Goal: Task Accomplishment & Management: Use online tool/utility

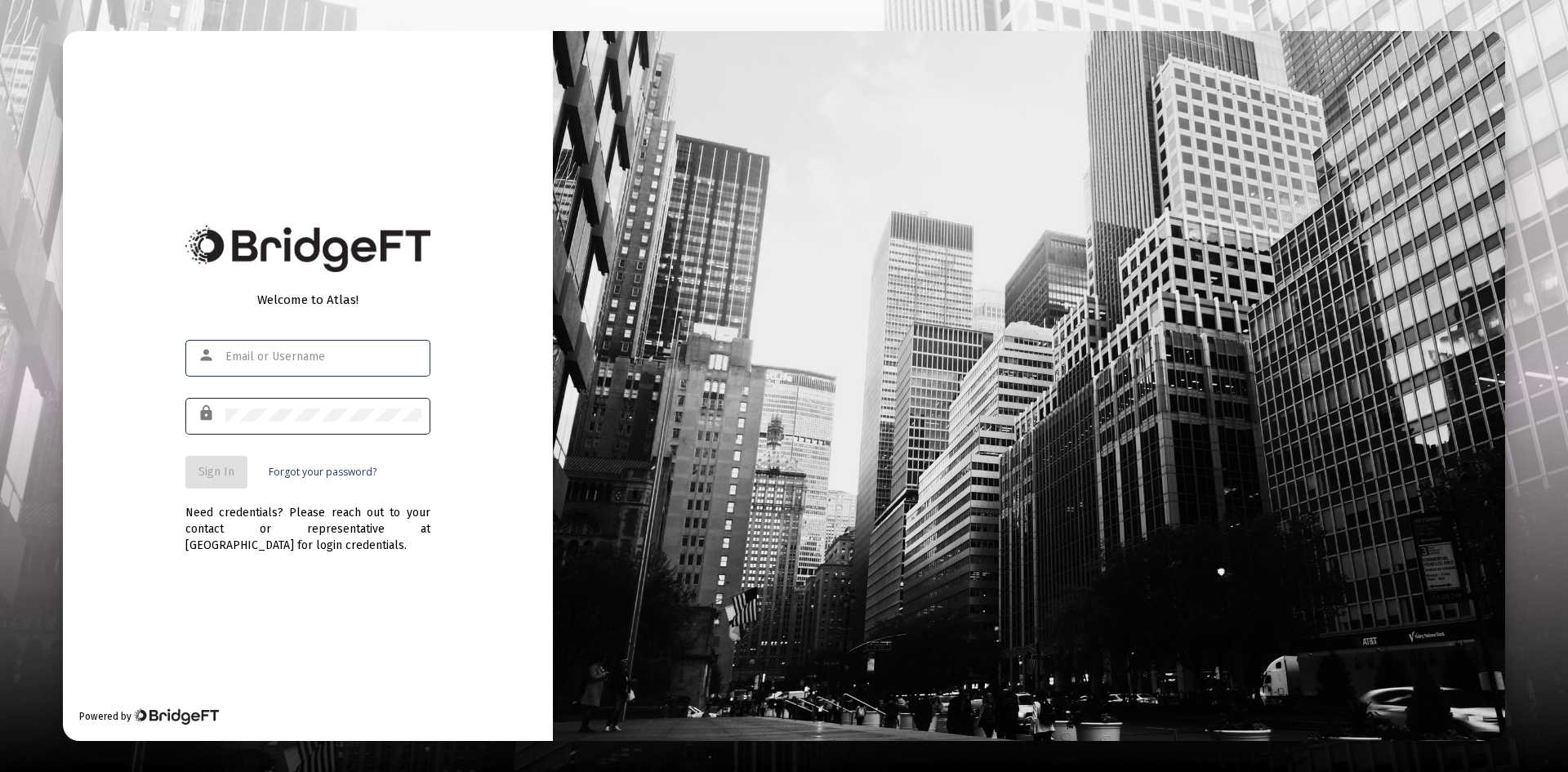
type input "[PERSON_NAME][EMAIL_ADDRESS][DOMAIN_NAME]"
click at [227, 469] on span "Sign In" at bounding box center [216, 472] width 36 height 14
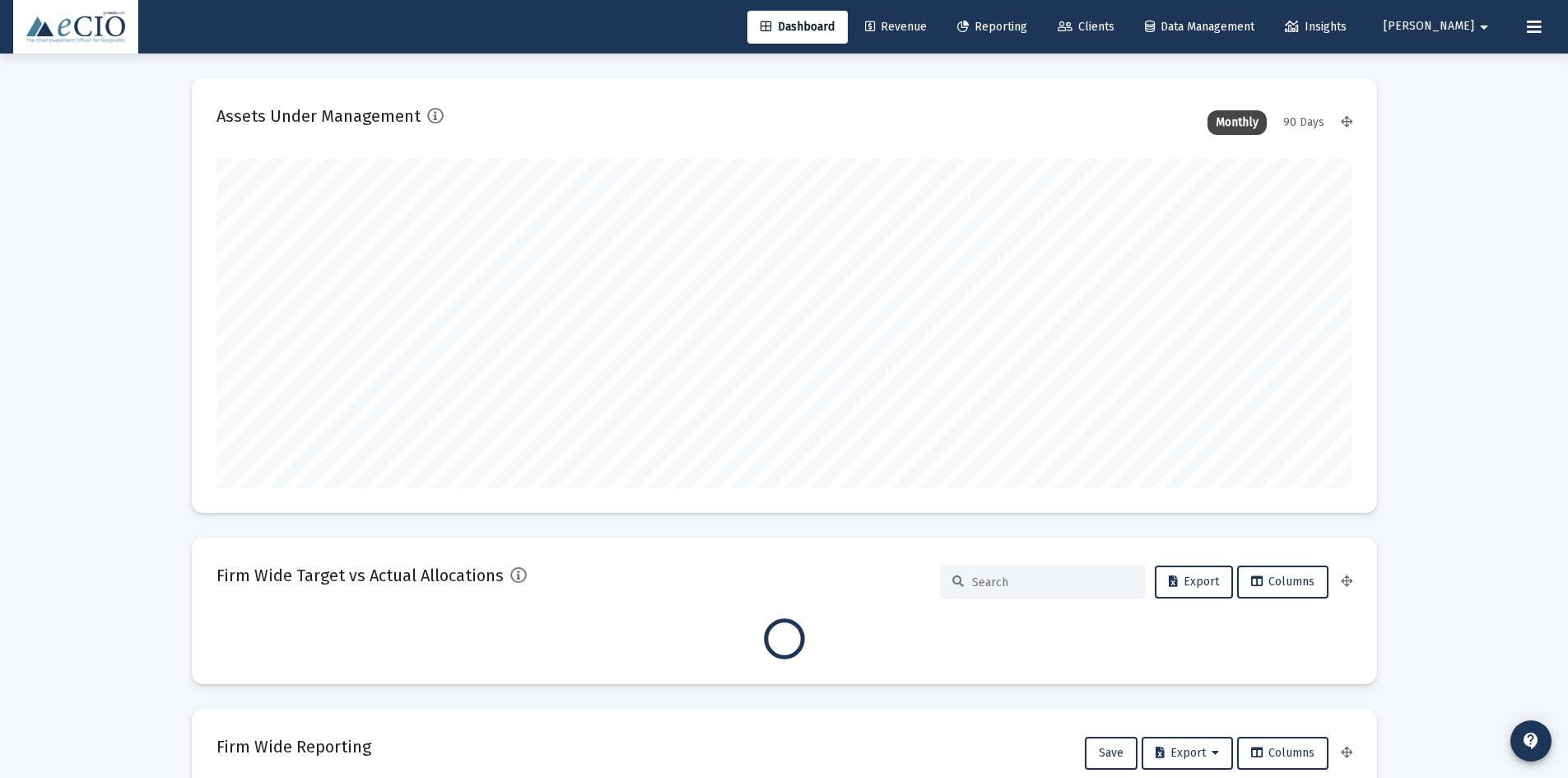
type input "[DATE]"
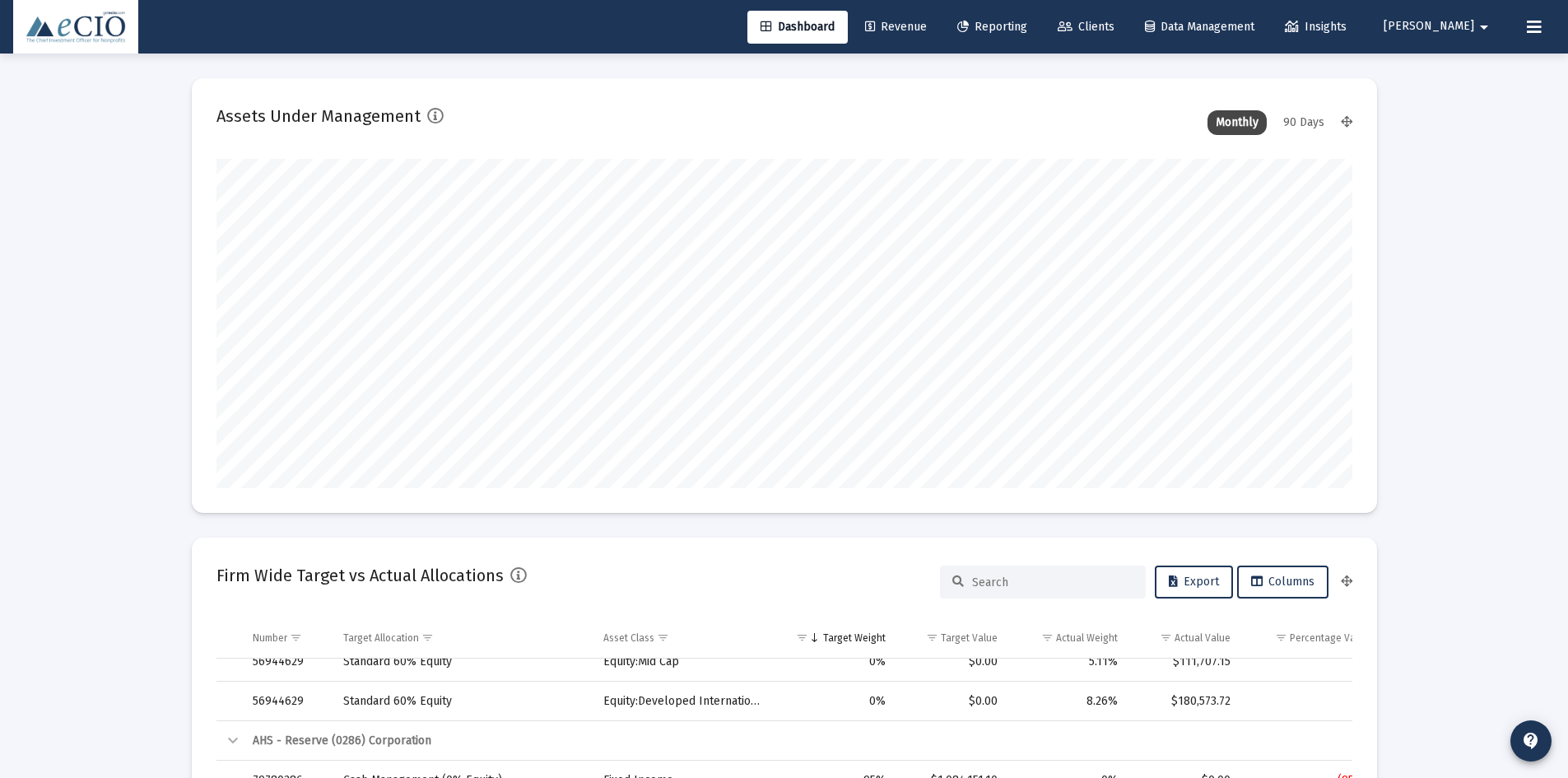
click at [1014, 39] on link "Reporting" at bounding box center [992, 27] width 96 height 33
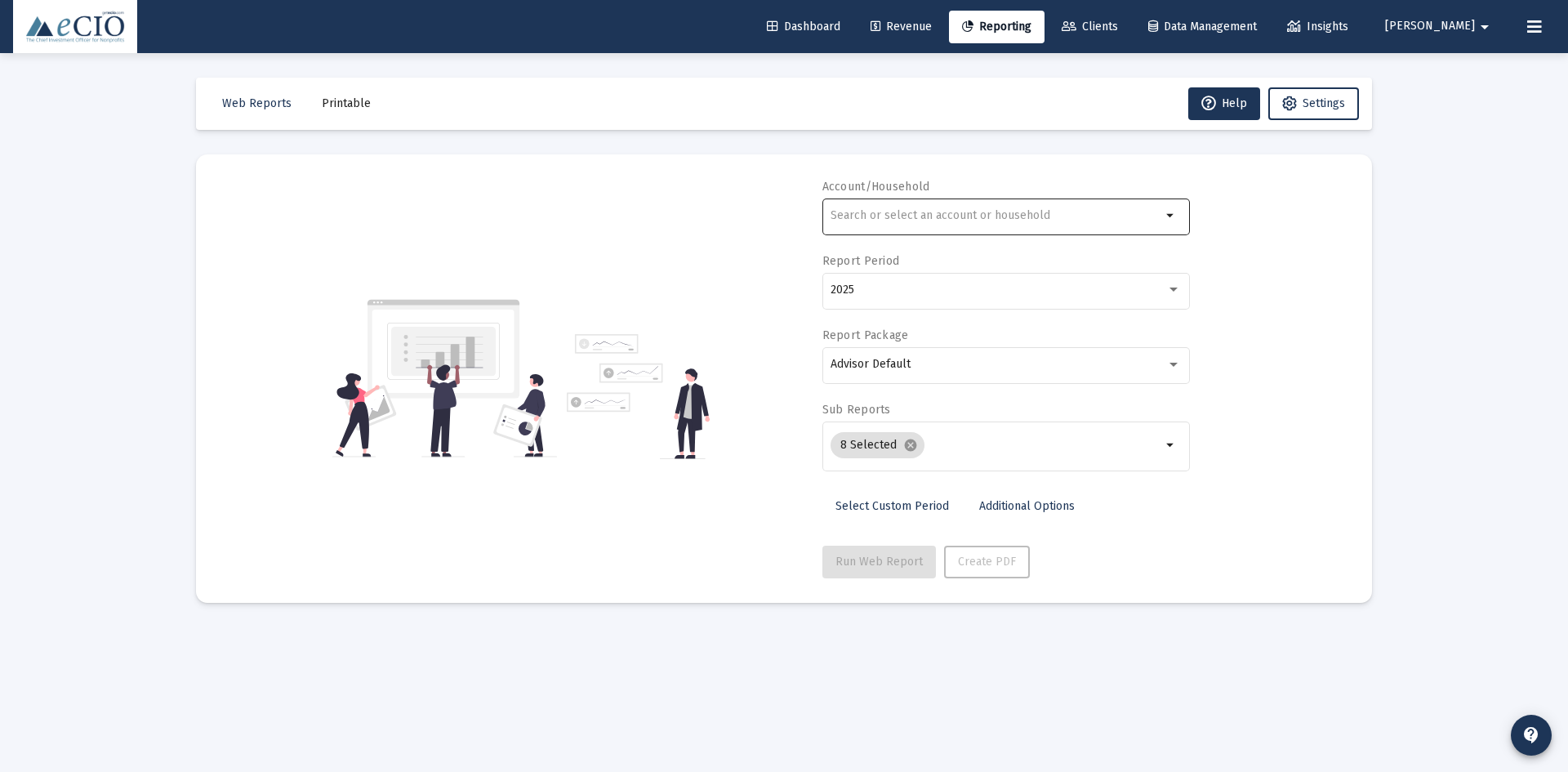
click at [938, 202] on div at bounding box center [995, 215] width 331 height 40
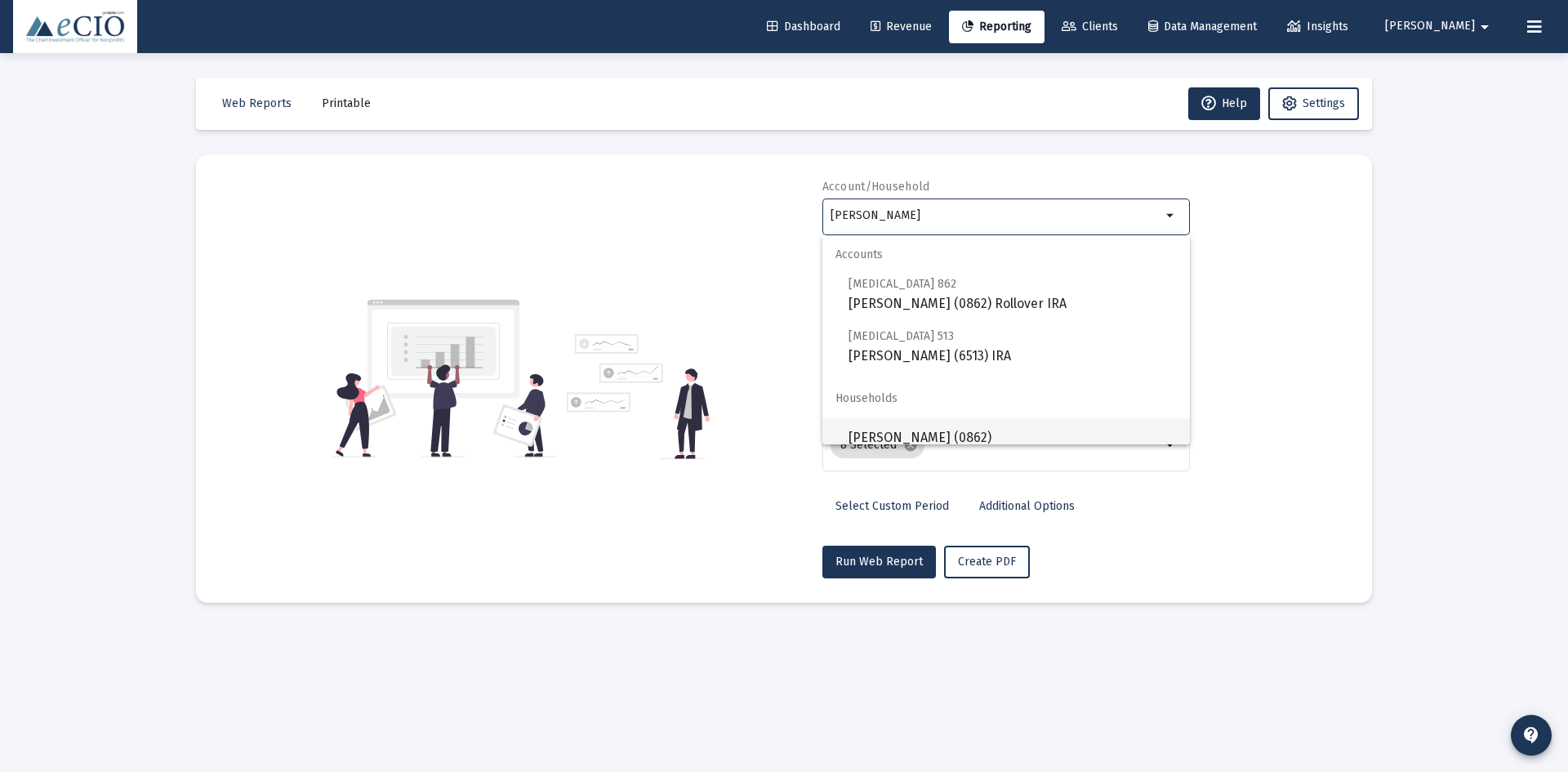
click at [909, 428] on span "[PERSON_NAME] (0862)" at bounding box center [1012, 438] width 328 height 40
type input "[PERSON_NAME] (0862)"
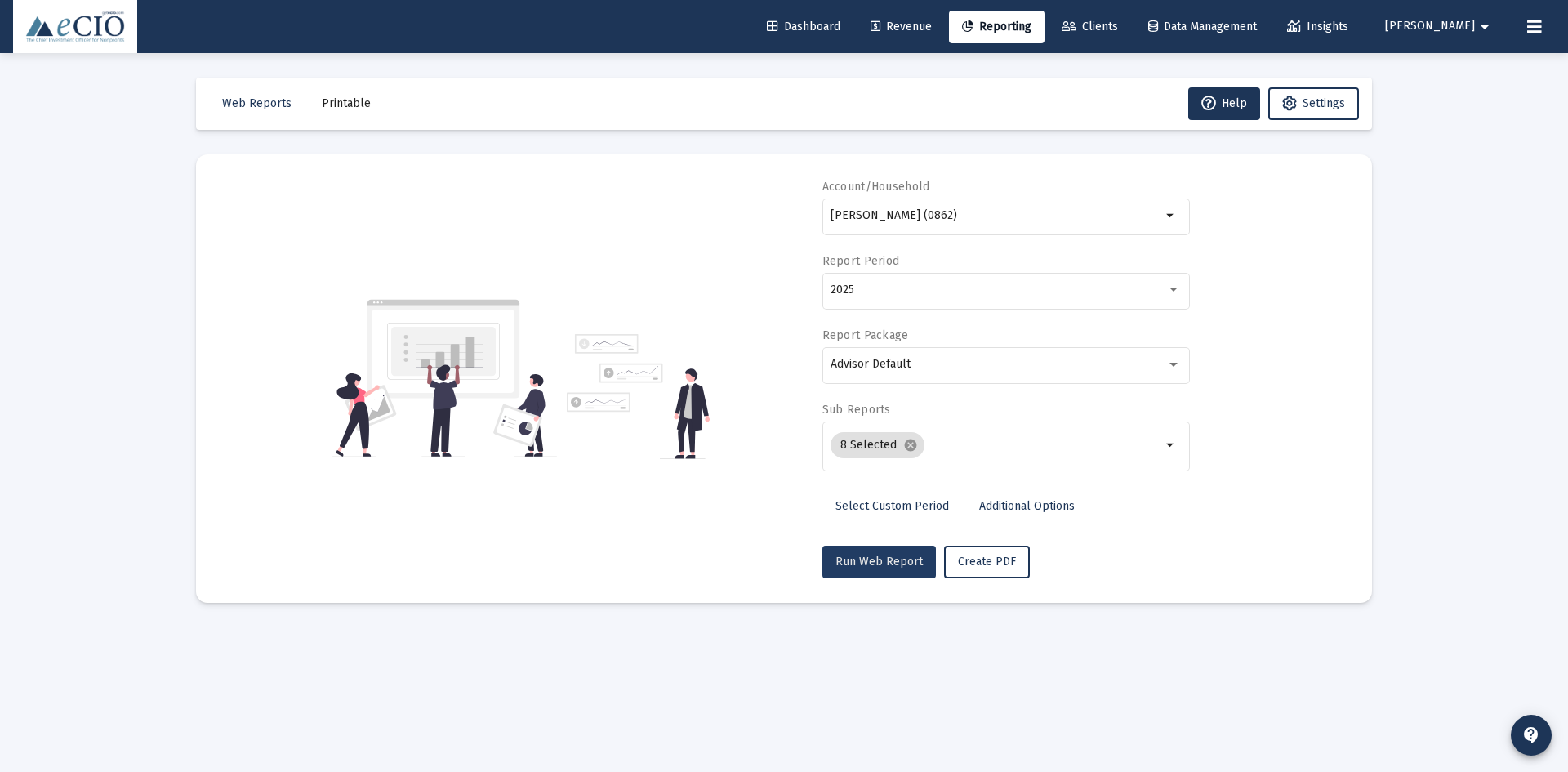
click at [889, 563] on span "Run Web Report" at bounding box center [878, 562] width 88 height 14
select select "View all"
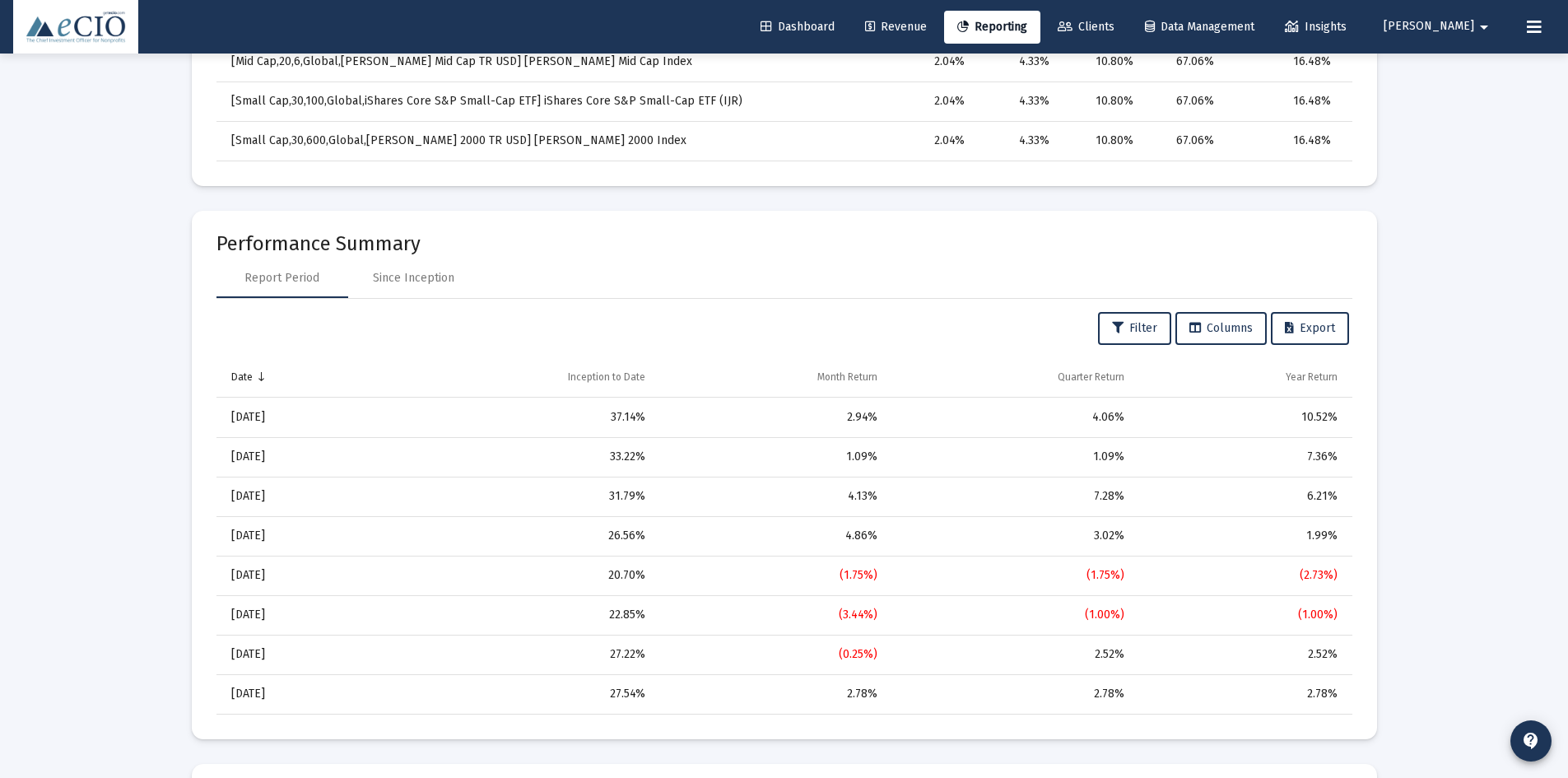
scroll to position [1565, 0]
